Goal: Check status: Check status

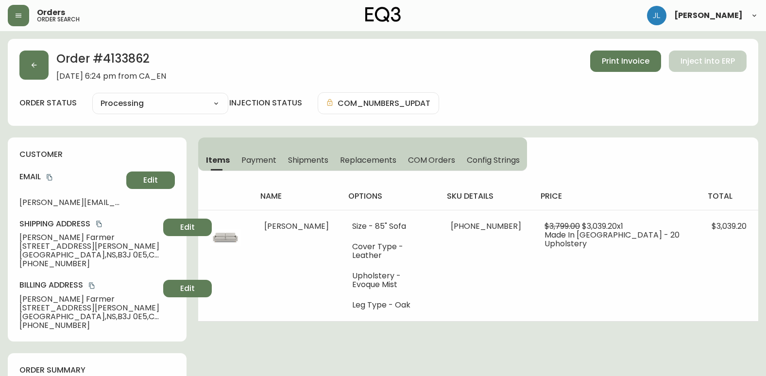
select select "PROCESSING"
click at [35, 71] on button "button" at bounding box center [33, 65] width 29 height 29
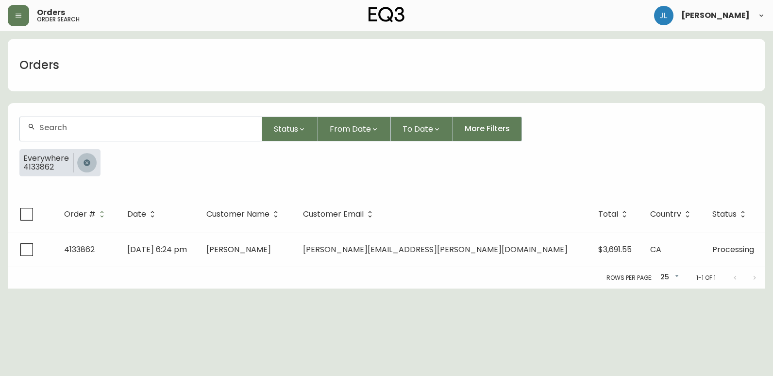
click at [86, 161] on icon "button" at bounding box center [87, 162] width 6 height 6
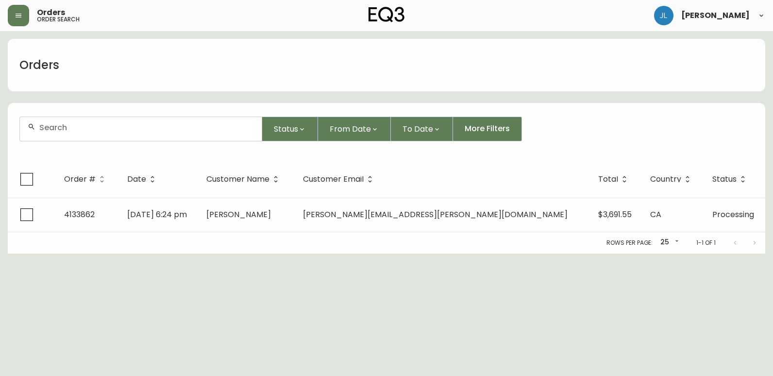
click at [93, 129] on input "text" at bounding box center [146, 127] width 215 height 9
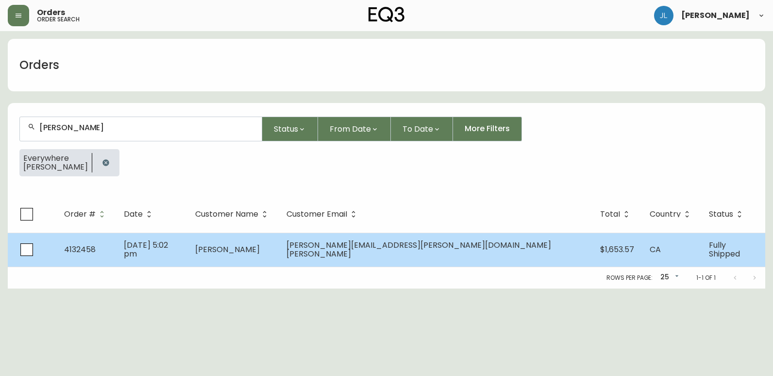
type input "[PERSON_NAME]"
click at [188, 250] on td "[DATE] 5:02 pm" at bounding box center [151, 250] width 71 height 34
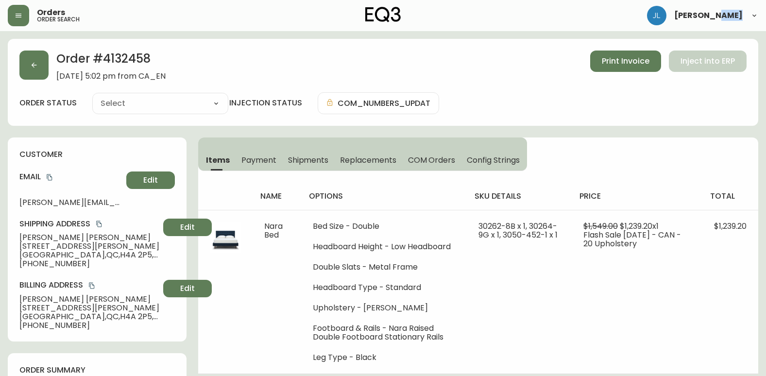
type input "Fully Shipped"
select select "FULLY_SHIPPED"
drag, startPoint x: 235, startPoint y: 250, endPoint x: 196, endPoint y: 229, distance: 44.1
click at [39, 74] on button "button" at bounding box center [33, 65] width 29 height 29
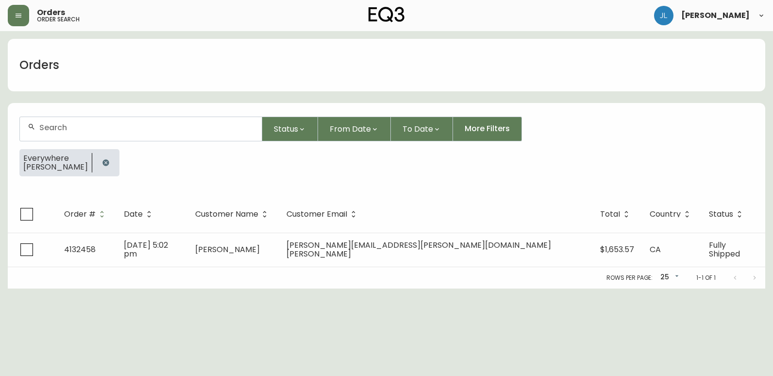
click at [104, 159] on icon "button" at bounding box center [106, 163] width 8 height 8
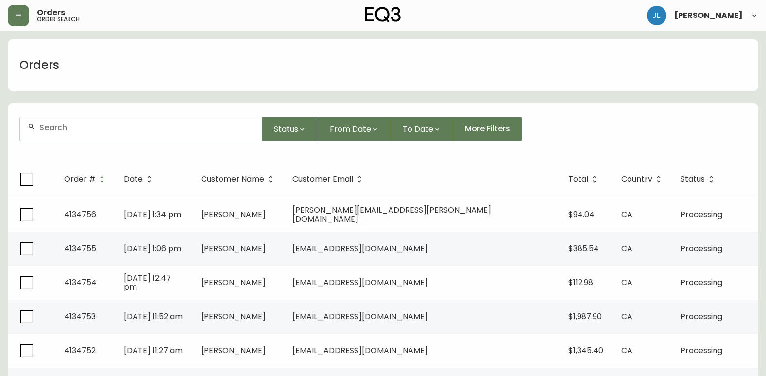
drag, startPoint x: 0, startPoint y: 153, endPoint x: 21, endPoint y: 137, distance: 26.4
click at [72, 123] on input "text" at bounding box center [146, 127] width 215 height 9
paste input "4132520"
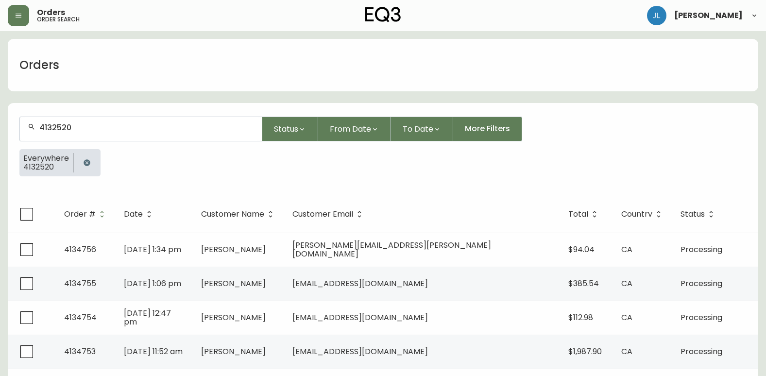
type input "4132520"
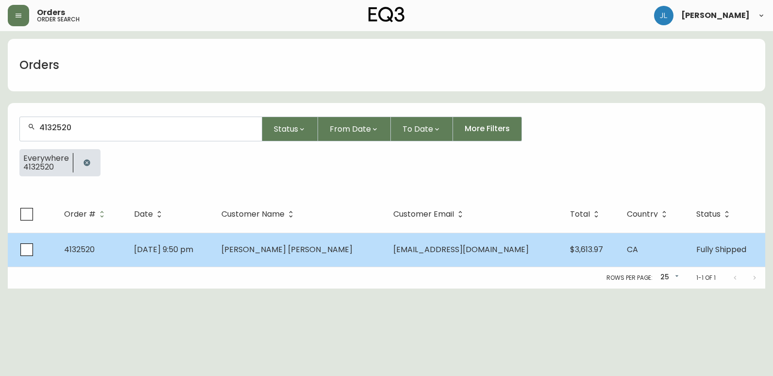
click at [214, 250] on td "[DATE] 9:50 pm" at bounding box center [169, 250] width 87 height 34
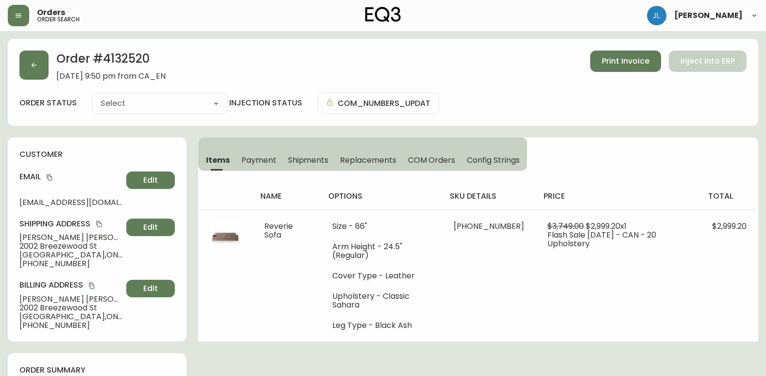
type input "Fully Shipped"
select select "FULLY_SHIPPED"
click at [12, 149] on div "customer Email [PERSON_NAME][EMAIL_ADDRESS][DOMAIN_NAME] Edit Shipping Address …" at bounding box center [97, 239] width 179 height 204
click at [13, 152] on div "customer Email [PERSON_NAME][EMAIL_ADDRESS][DOMAIN_NAME] Edit Shipping Address …" at bounding box center [97, 239] width 179 height 204
drag, startPoint x: 142, startPoint y: 61, endPoint x: 107, endPoint y: 67, distance: 35.0
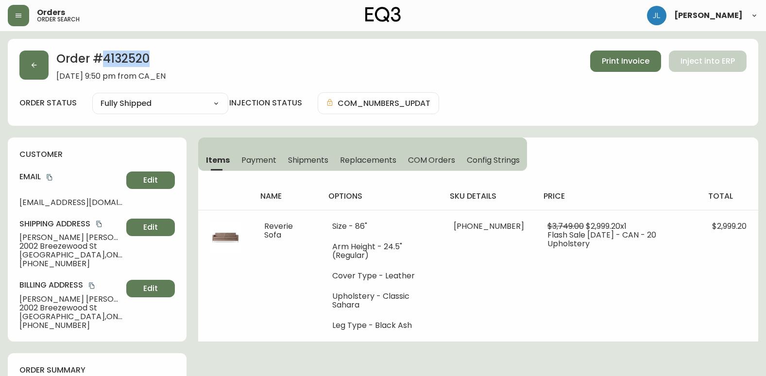
click at [107, 67] on h2 "Order # 4132520" at bounding box center [110, 61] width 109 height 21
click at [43, 74] on button "button" at bounding box center [33, 65] width 29 height 29
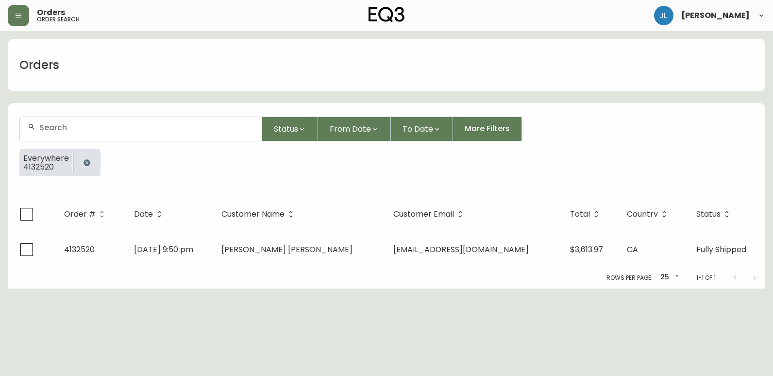
click at [85, 158] on button "button" at bounding box center [86, 162] width 19 height 19
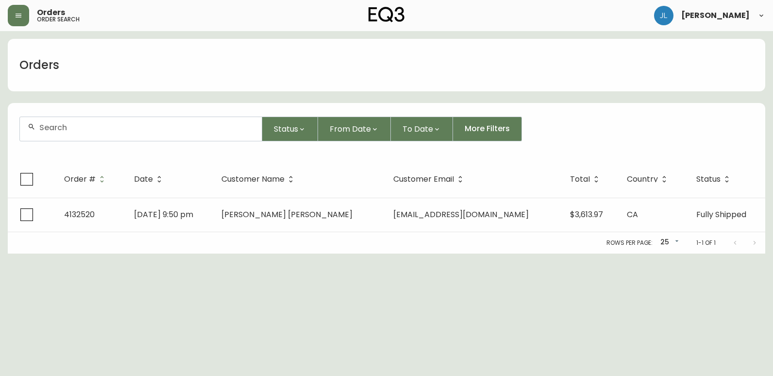
click at [86, 129] on input "text" at bounding box center [146, 127] width 215 height 9
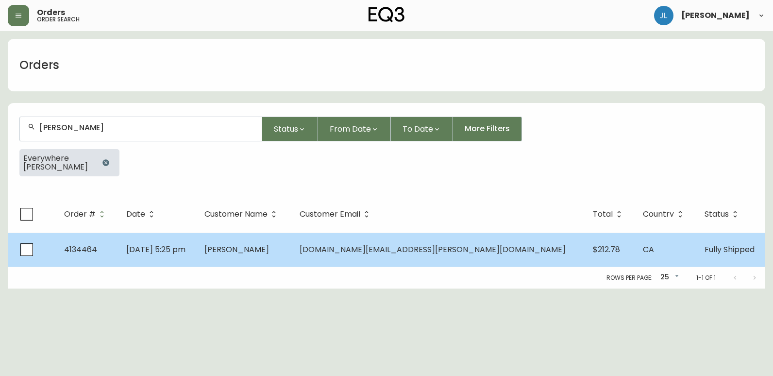
type input "[PERSON_NAME]"
click at [196, 253] on td "[DATE] 5:25 pm" at bounding box center [158, 250] width 78 height 34
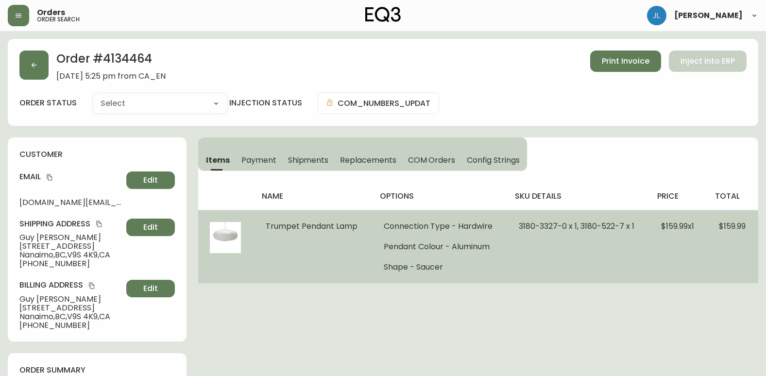
type input "Fully Shipped"
select select "FULLY_SHIPPED"
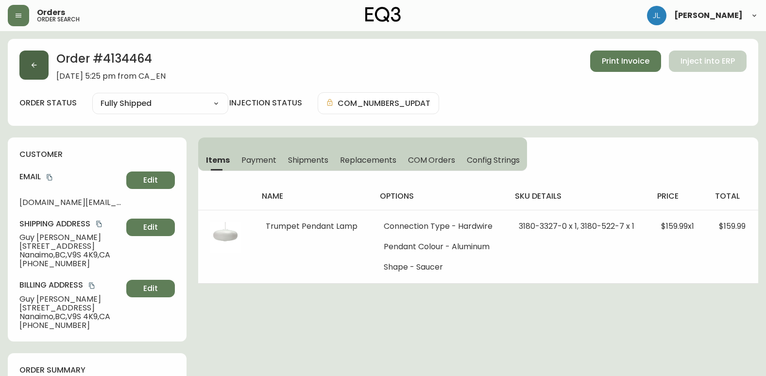
click at [34, 66] on icon "button" at bounding box center [34, 65] width 8 height 8
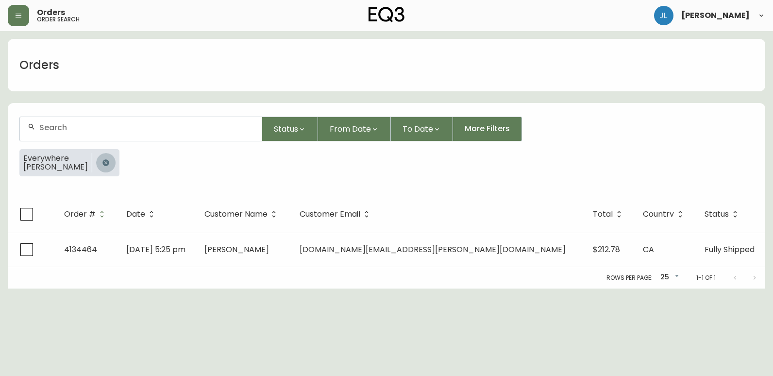
click at [102, 164] on icon "button" at bounding box center [106, 163] width 8 height 8
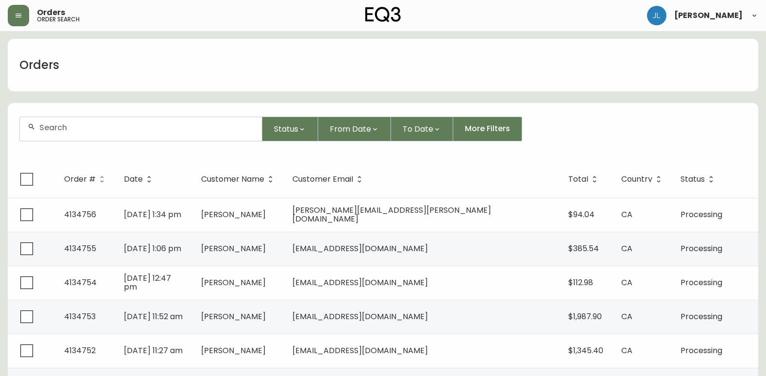
drag, startPoint x: 339, startPoint y: 284, endPoint x: 363, endPoint y: 401, distance: 119.7
